Goal: Task Accomplishment & Management: Manage account settings

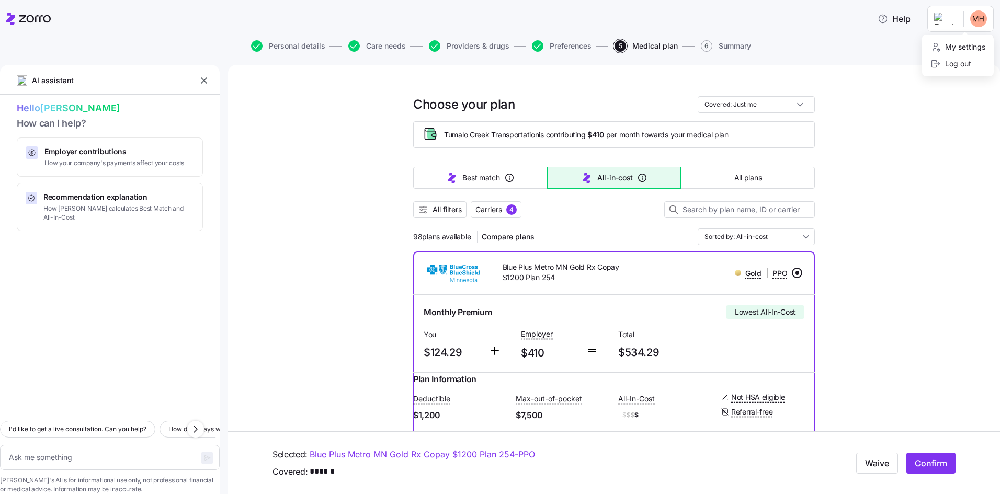
click at [975, 22] on html "Help Personal details Care needs Providers & drugs Preferences 5 Medical plan 6…" at bounding box center [500, 244] width 1000 height 488
click at [957, 63] on div "Log out" at bounding box center [951, 64] width 41 height 12
